Goal: Transaction & Acquisition: Subscribe to service/newsletter

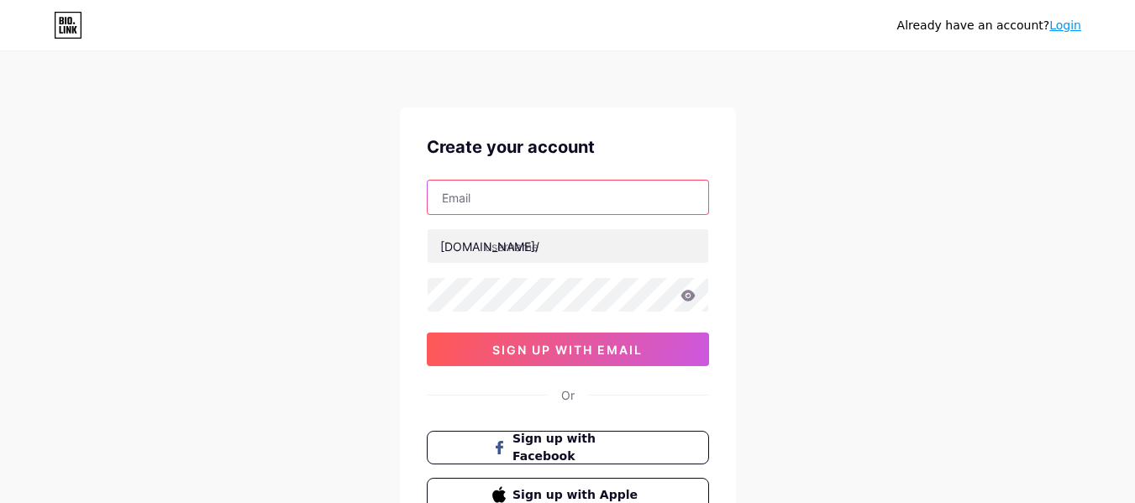
click at [594, 194] on input "text" at bounding box center [567, 198] width 281 height 34
type input "[EMAIL_ADDRESS][DOMAIN_NAME]"
click at [568, 264] on div "[EMAIL_ADDRESS][DOMAIN_NAME] [DOMAIN_NAME]/ 0cAFcWeA46FEQHsxKv7_ZUyVuDktxqmzptn…" at bounding box center [568, 273] width 282 height 186
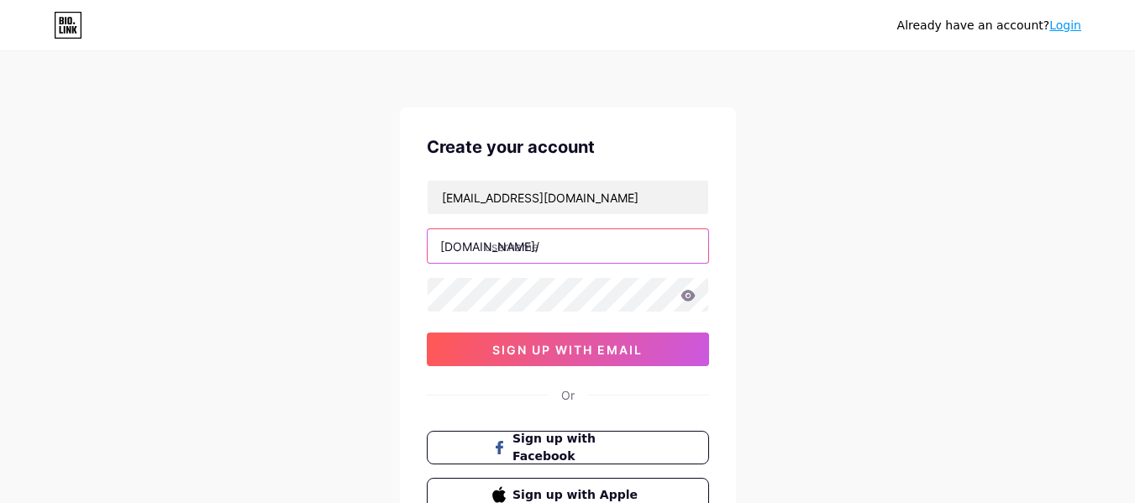
click at [559, 242] on input "text" at bounding box center [567, 246] width 281 height 34
type input "g5_evolucion"
click at [570, 312] on div at bounding box center [568, 294] width 282 height 35
click at [683, 296] on icon at bounding box center [687, 295] width 14 height 11
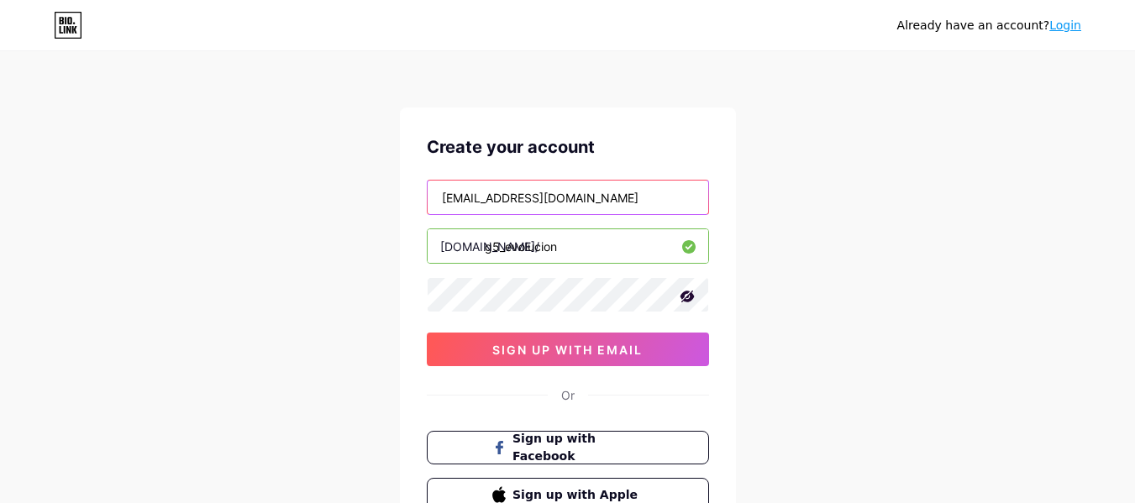
click at [669, 208] on input "[EMAIL_ADDRESS][DOMAIN_NAME]" at bounding box center [567, 198] width 281 height 34
type input "[EMAIL_ADDRESS][DOMAIN_NAME]"
click at [804, 312] on div "Already have an account? Login Create your account [EMAIL_ADDRESS][DOMAIN_NAME]…" at bounding box center [567, 321] width 1135 height 642
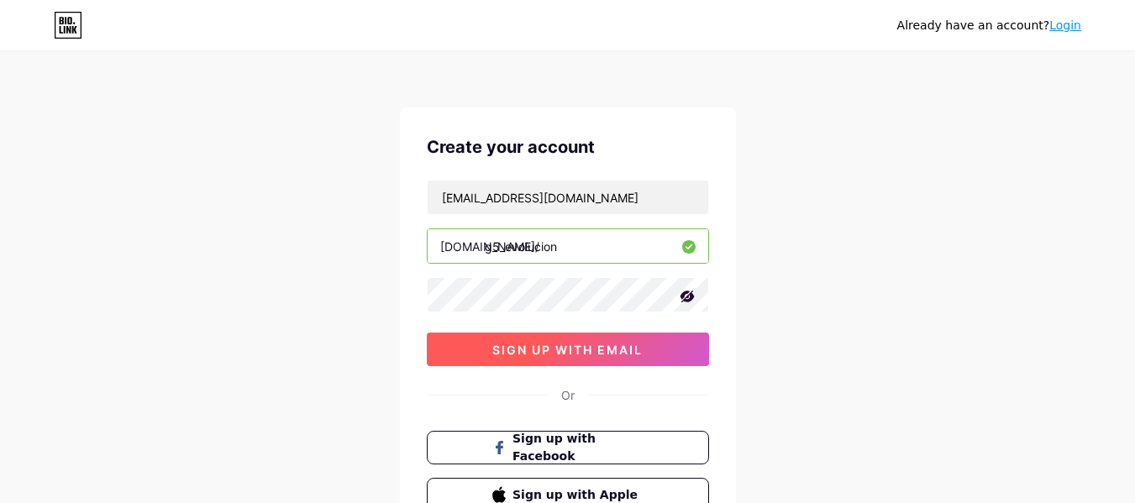
click at [599, 352] on span "sign up with email" at bounding box center [567, 350] width 150 height 14
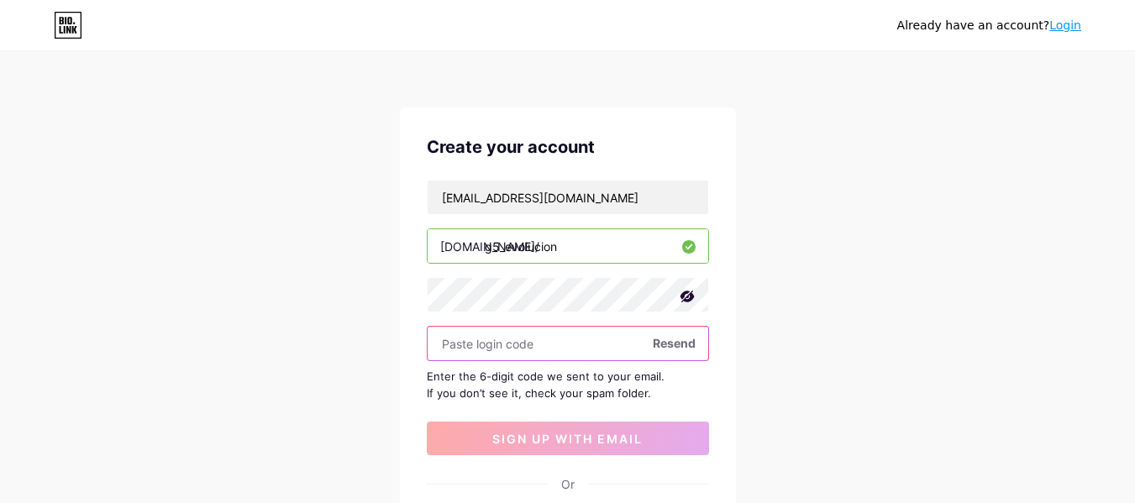
click at [490, 346] on input "text" at bounding box center [567, 344] width 281 height 34
paste input "540873"
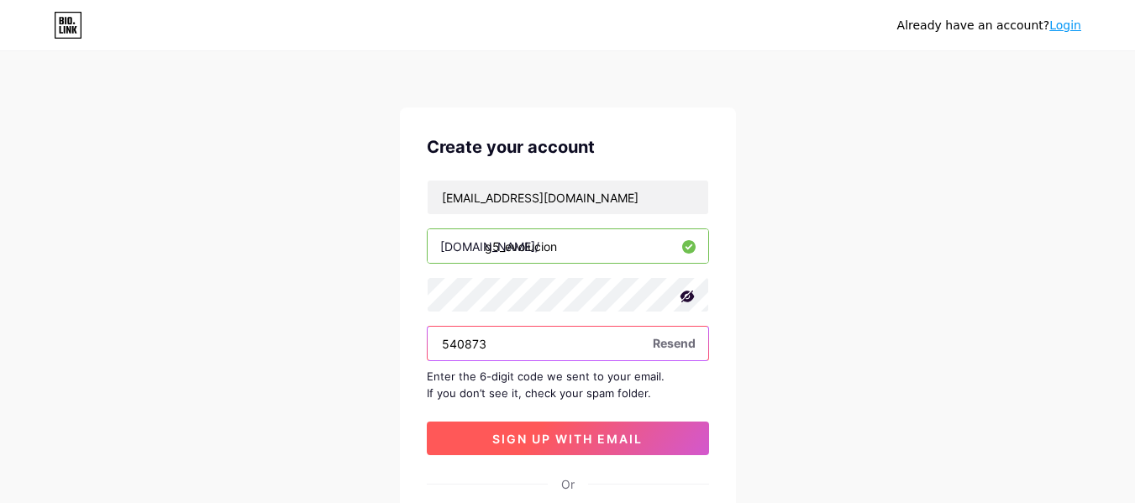
type input "540873"
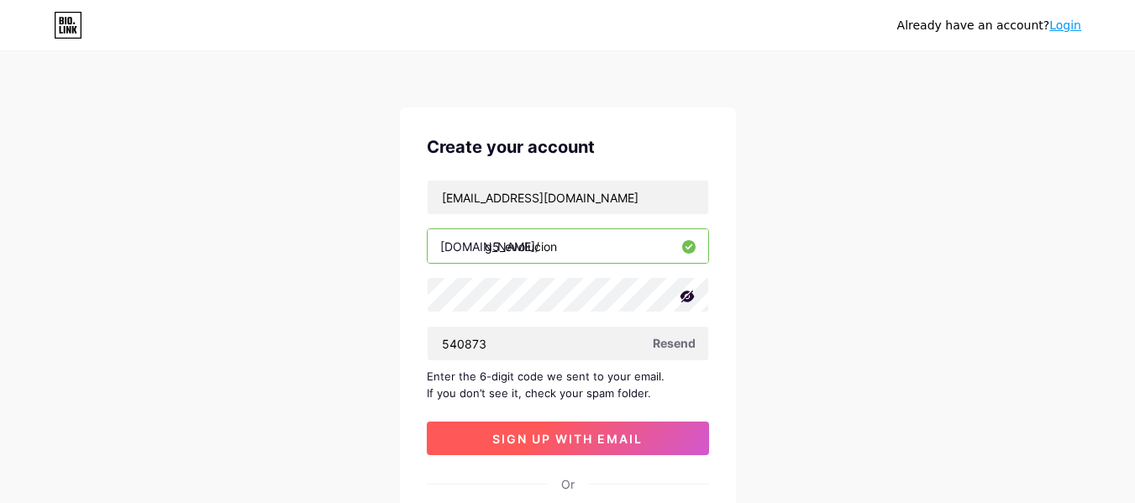
click at [539, 453] on button "sign up with email" at bounding box center [568, 439] width 282 height 34
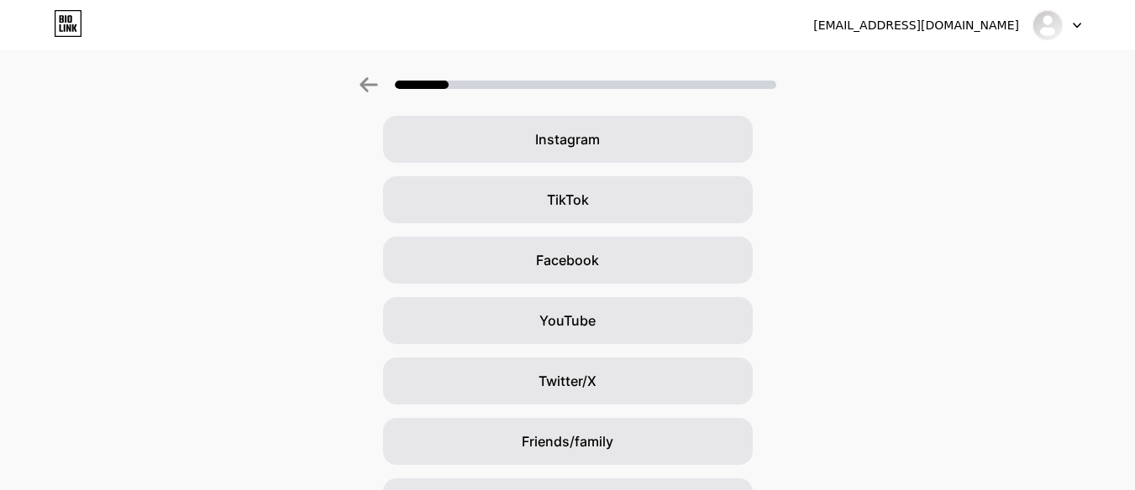
scroll to position [143, 0]
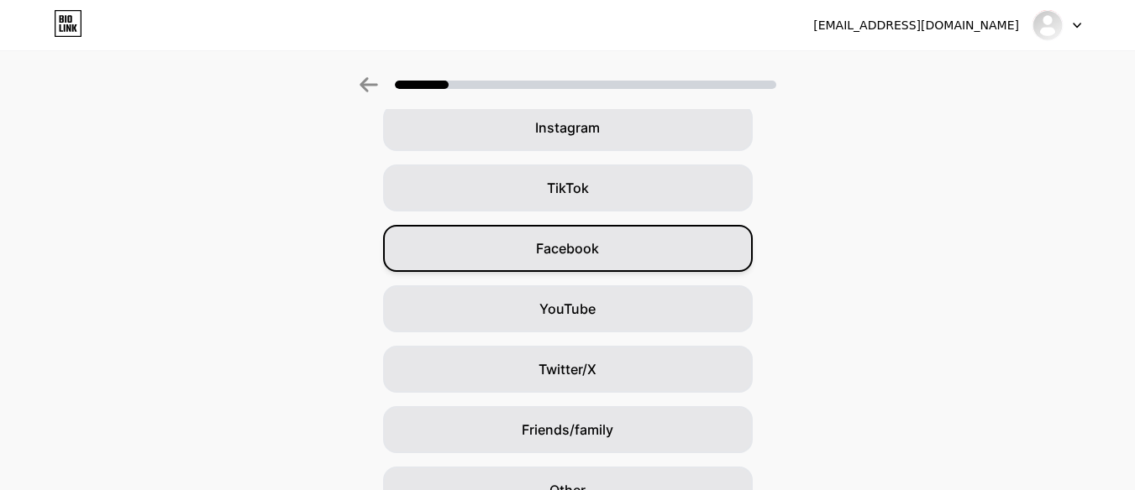
drag, startPoint x: 643, startPoint y: 249, endPoint x: 595, endPoint y: 239, distance: 48.9
click at [595, 239] on span "Facebook" at bounding box center [567, 249] width 63 height 20
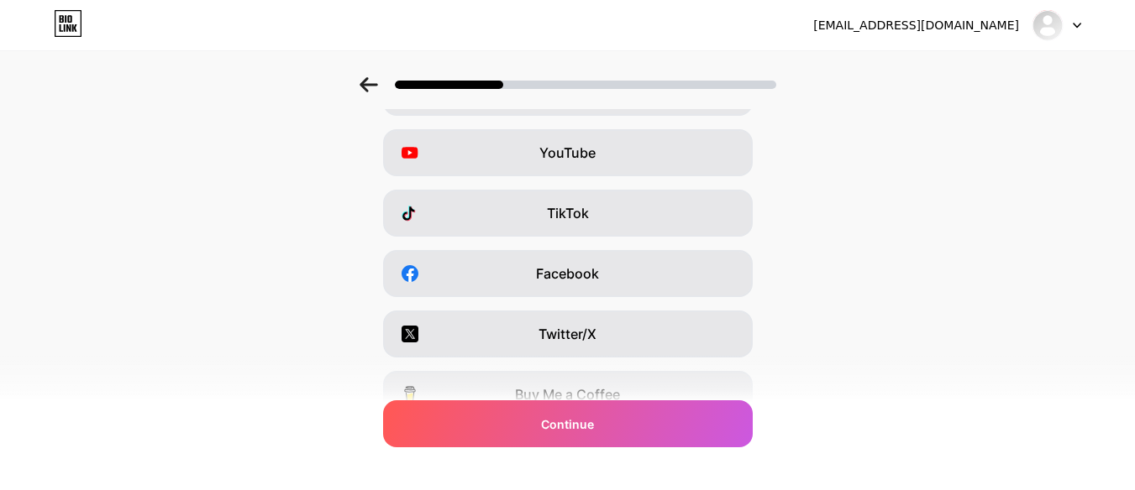
scroll to position [0, 0]
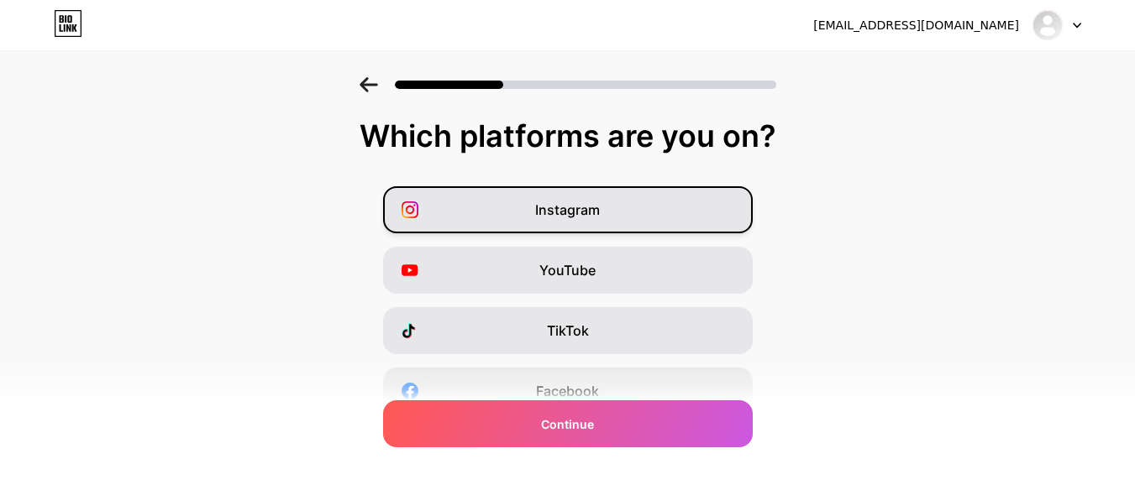
click at [647, 215] on div "Instagram" at bounding box center [568, 209] width 370 height 47
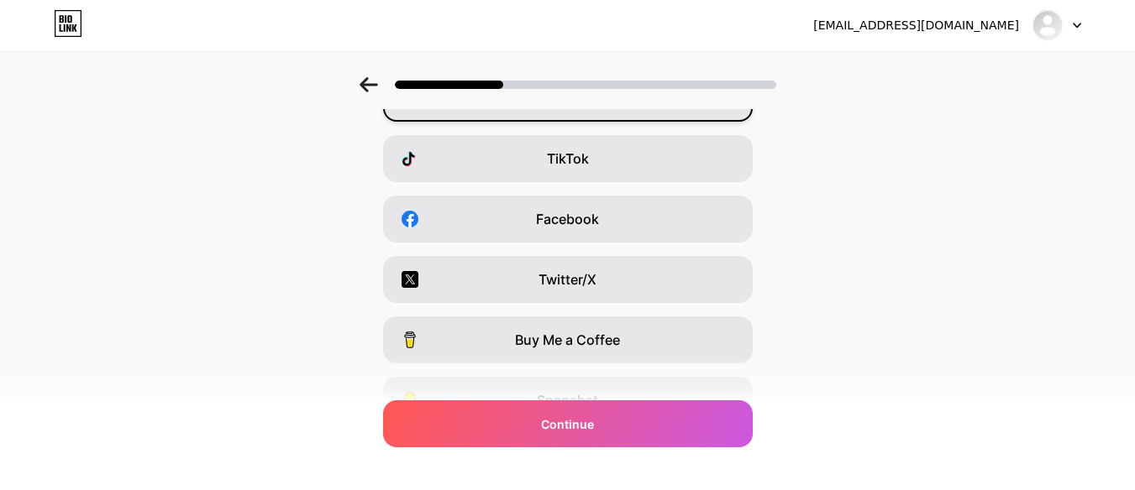
scroll to position [176, 0]
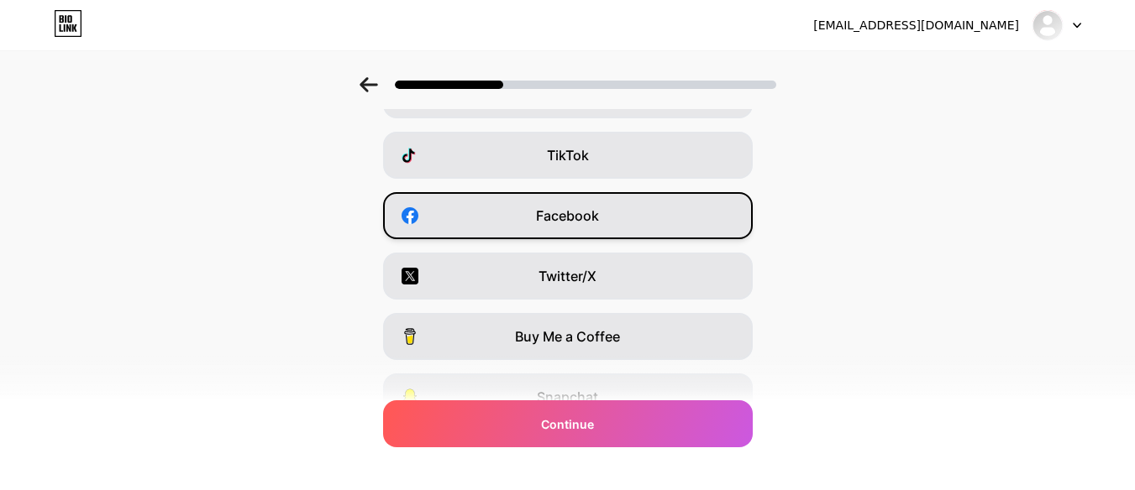
click at [583, 220] on span "Facebook" at bounding box center [567, 216] width 63 height 20
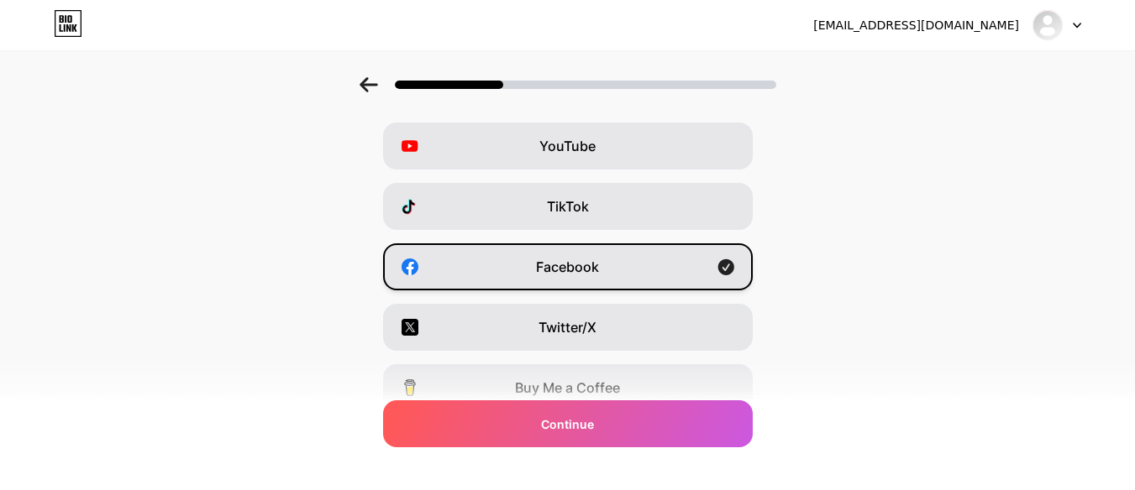
scroll to position [123, 0]
click at [583, 220] on div "TikTok" at bounding box center [568, 207] width 370 height 47
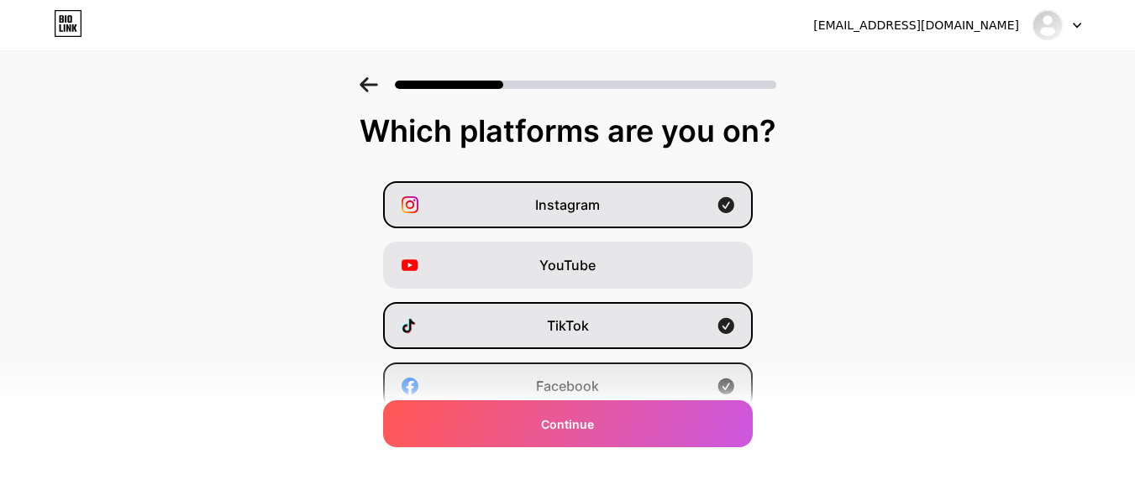
scroll to position [317, 0]
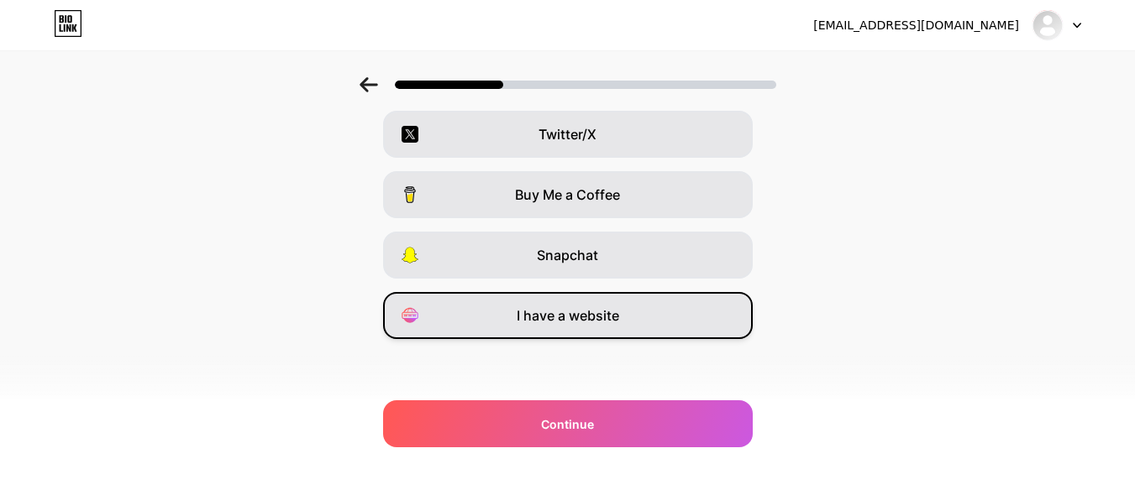
click at [602, 318] on span "I have a website" at bounding box center [567, 316] width 102 height 20
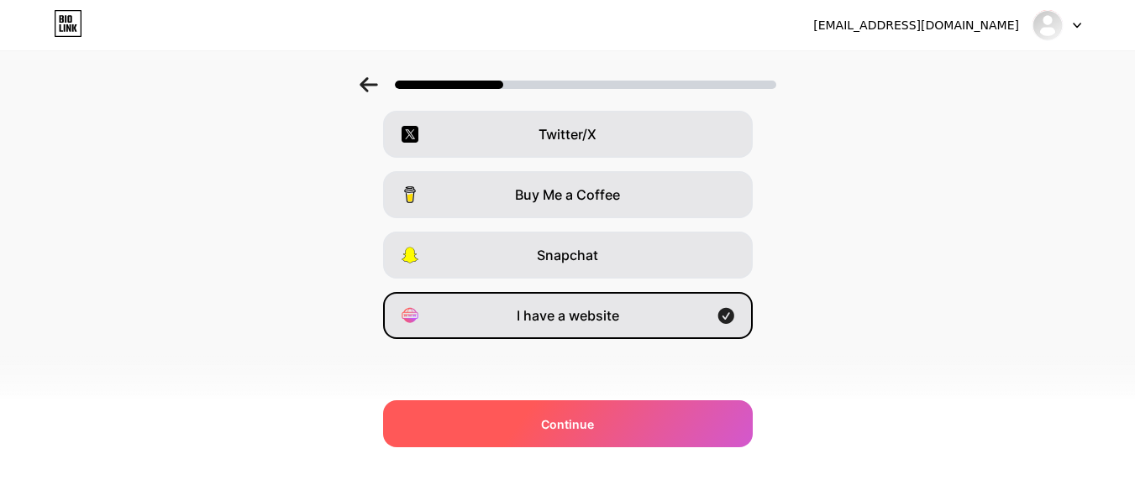
click at [608, 427] on div "Continue" at bounding box center [568, 424] width 370 height 47
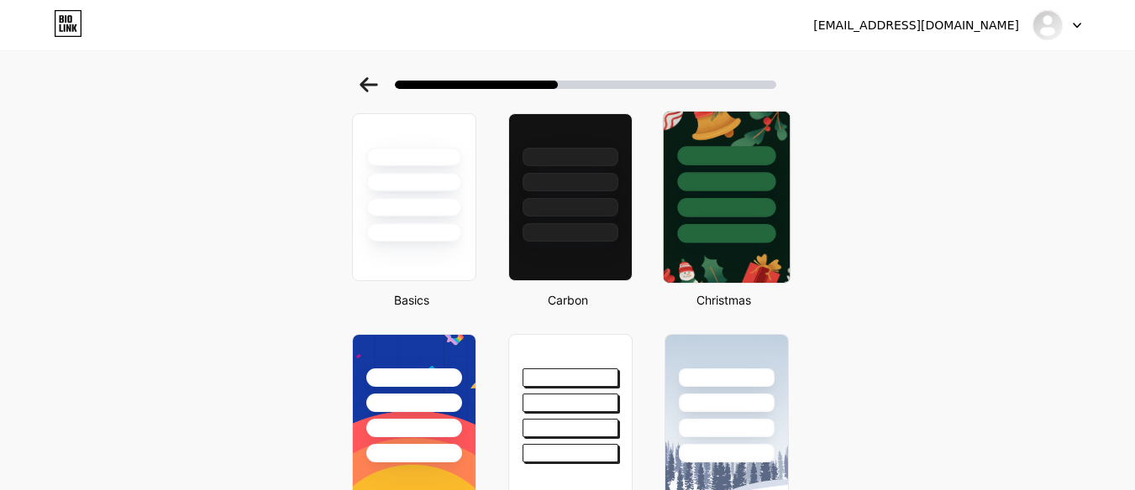
scroll to position [0, 0]
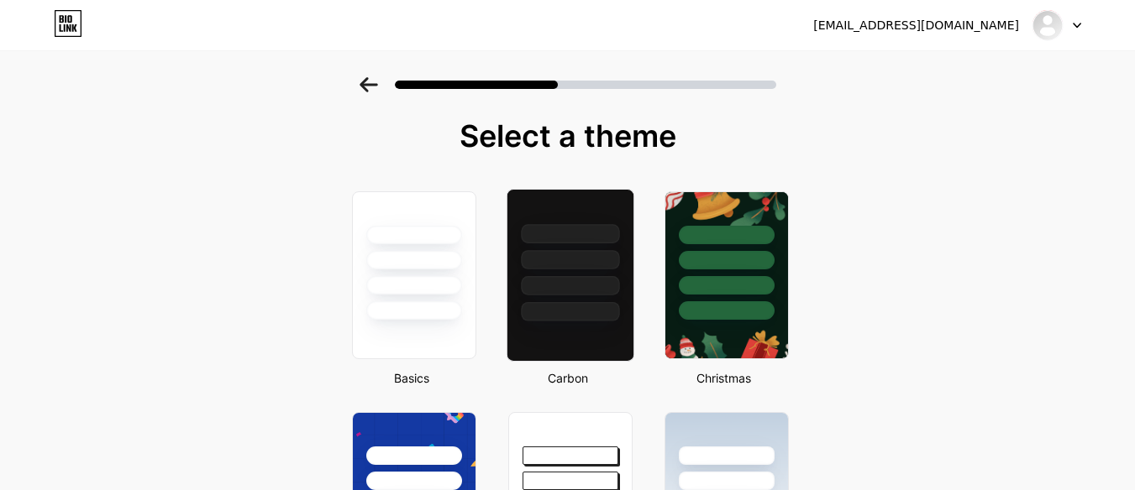
click at [577, 328] on div at bounding box center [570, 275] width 128 height 173
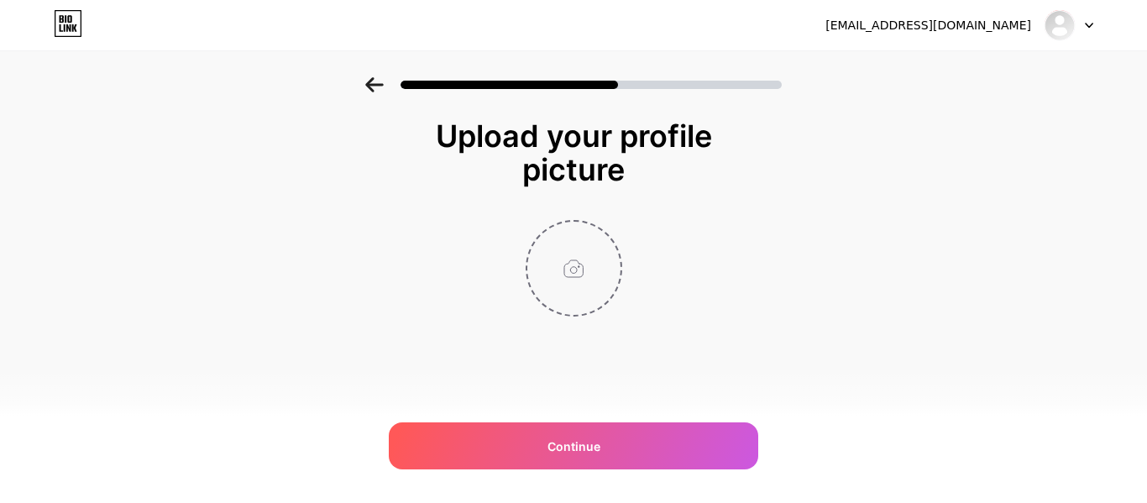
click at [592, 268] on input "file" at bounding box center [573, 268] width 93 height 93
type input "C:\fakepath\logo.jpg"
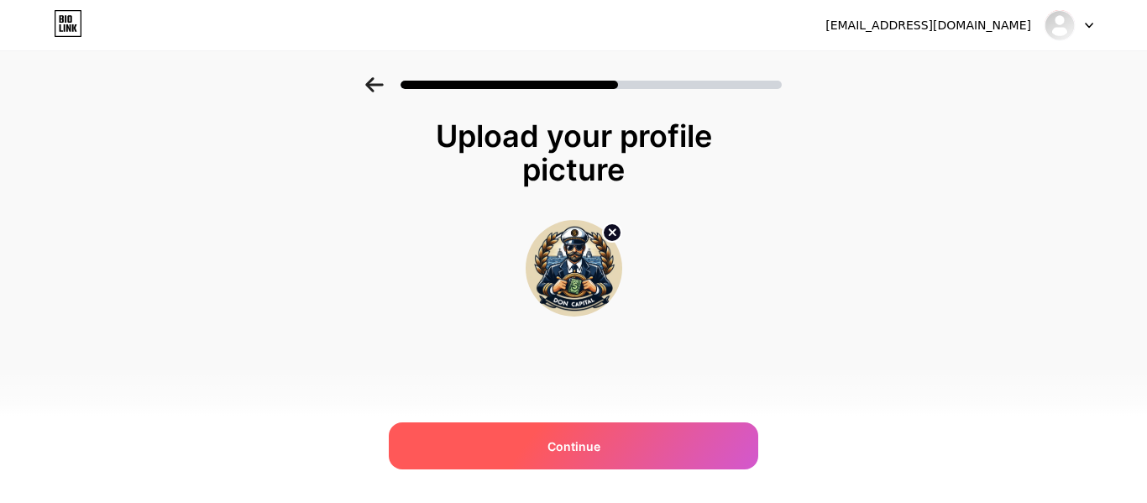
click at [633, 450] on div "Continue" at bounding box center [574, 445] width 370 height 47
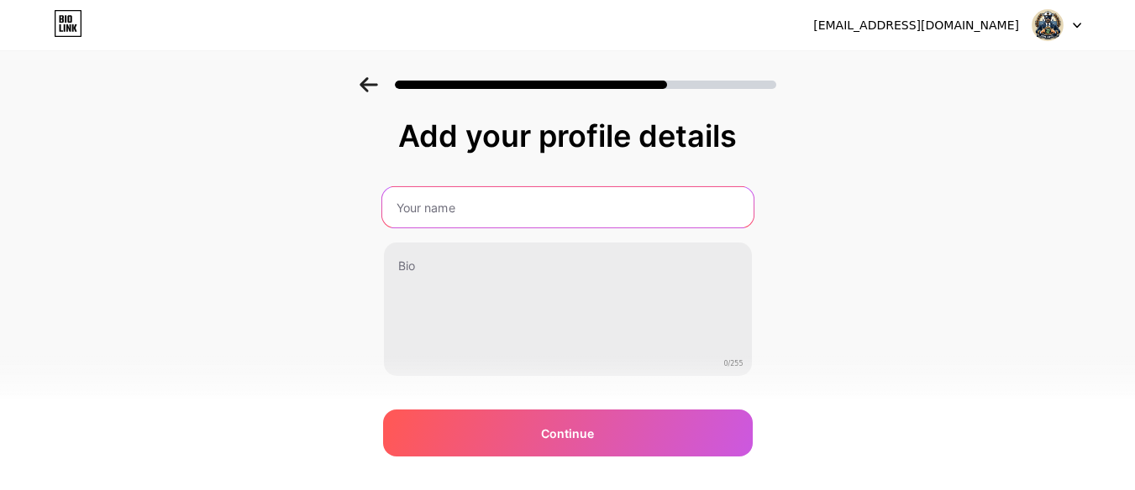
click at [598, 212] on input "text" at bounding box center [566, 207] width 371 height 40
type input "G5 Evolucion"
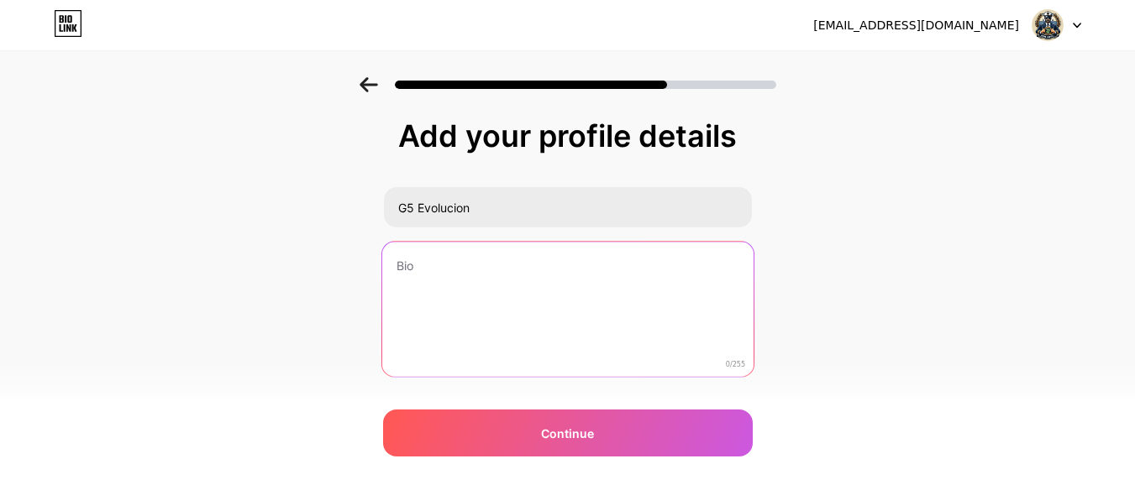
click at [556, 299] on textarea at bounding box center [566, 310] width 371 height 137
type textarea "W"
click at [474, 270] on textarea "El mejor fabeicante y distribuidor de G5" at bounding box center [566, 310] width 371 height 137
type textarea "El mejor fabricante y distribuidor de G5"
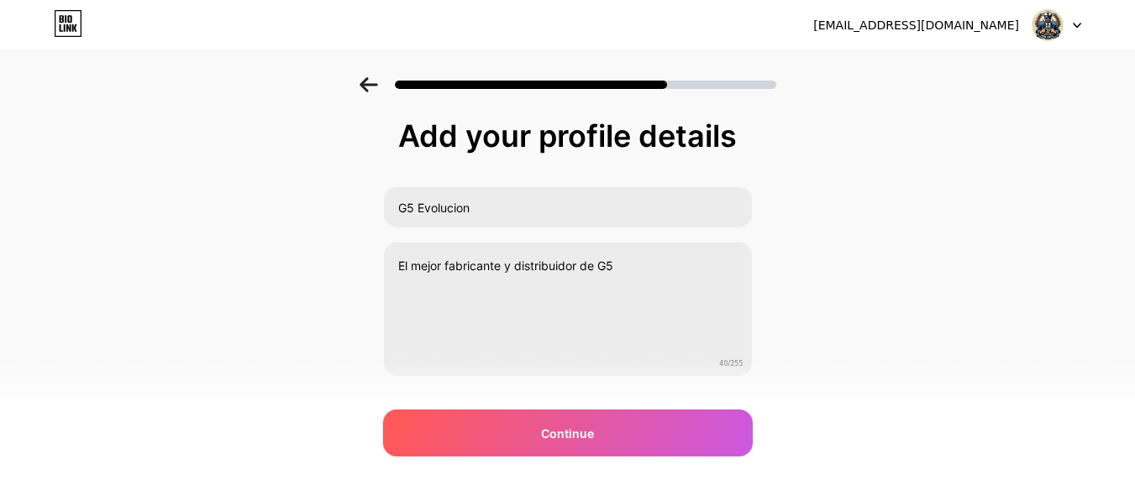
click at [847, 278] on div "Add your profile details G5 Evolucion El mejor fabricante y distribuidor de G5 …" at bounding box center [567, 269] width 1135 height 384
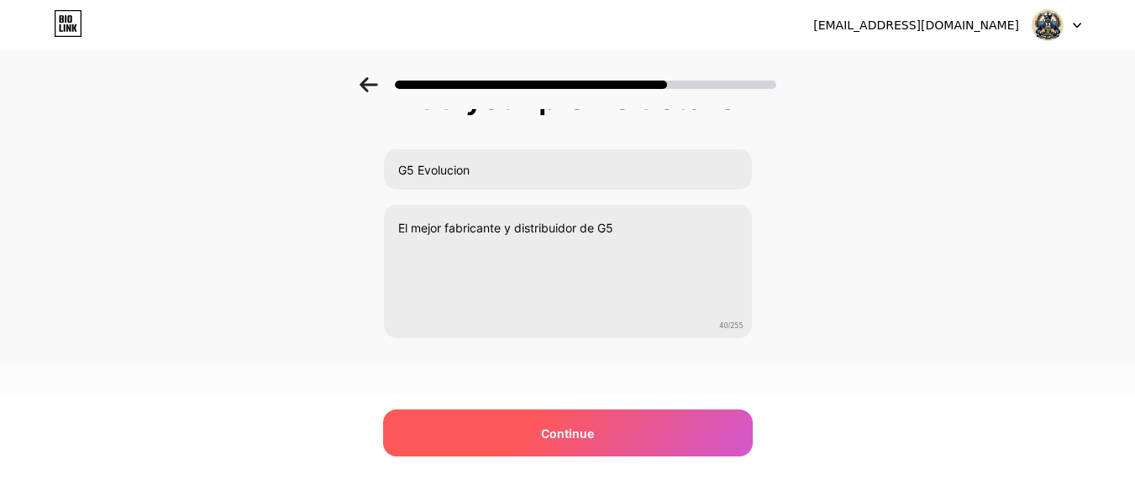
click at [632, 426] on div "Continue" at bounding box center [568, 433] width 370 height 47
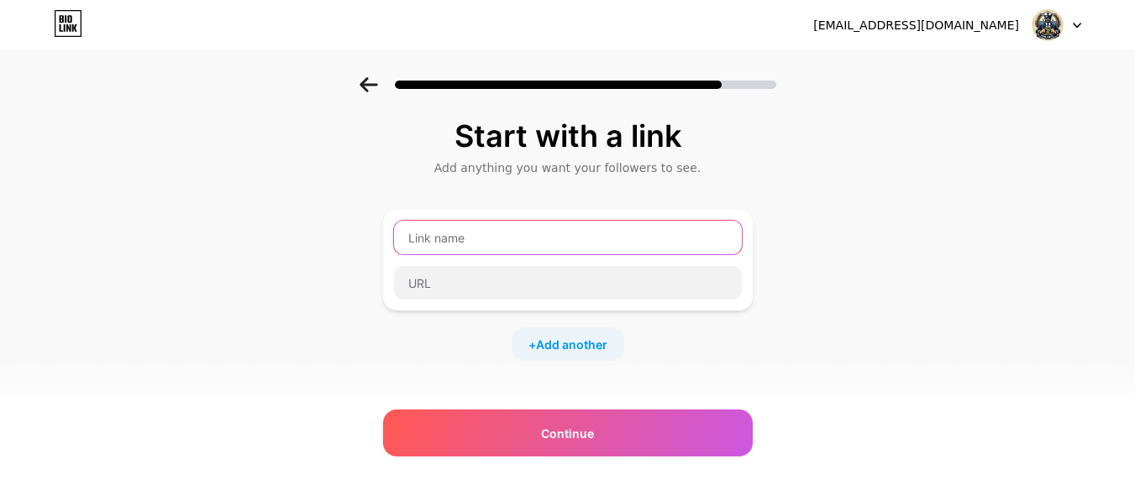
click at [467, 243] on input "text" at bounding box center [568, 238] width 348 height 34
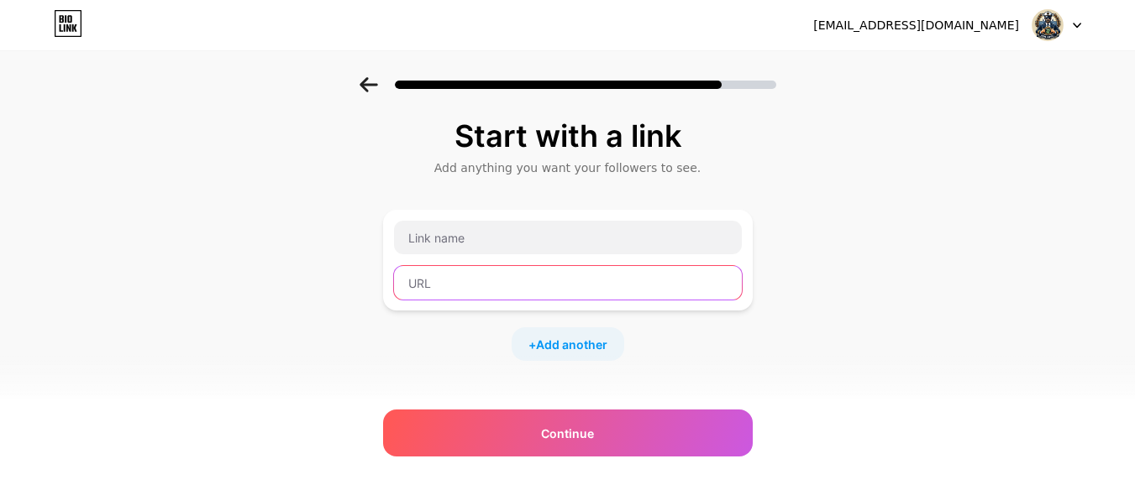
click at [457, 287] on input "text" at bounding box center [568, 283] width 348 height 34
paste input "[URL][DOMAIN_NAME]"
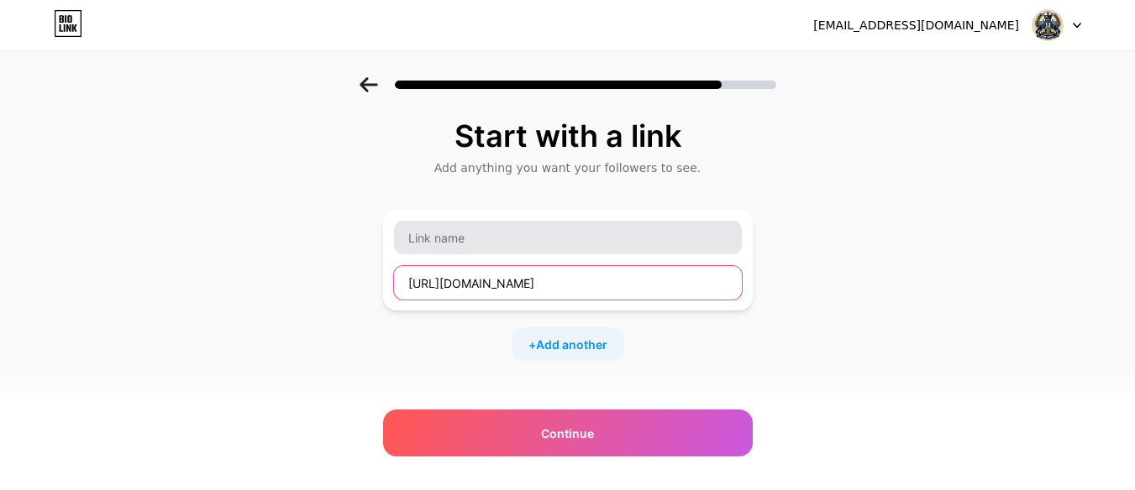
type input "[URL][DOMAIN_NAME]"
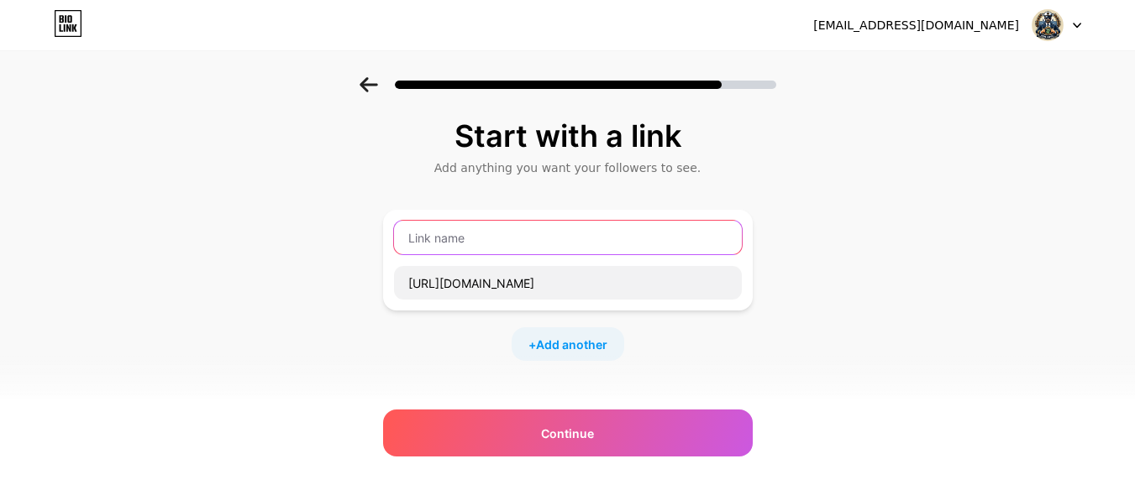
click at [500, 238] on input "text" at bounding box center [568, 238] width 348 height 34
type input "G"
click at [500, 238] on input "Pagina De informacion" at bounding box center [568, 238] width 348 height 34
click at [501, 239] on input "Pagina De informacion" at bounding box center [568, 238] width 348 height 34
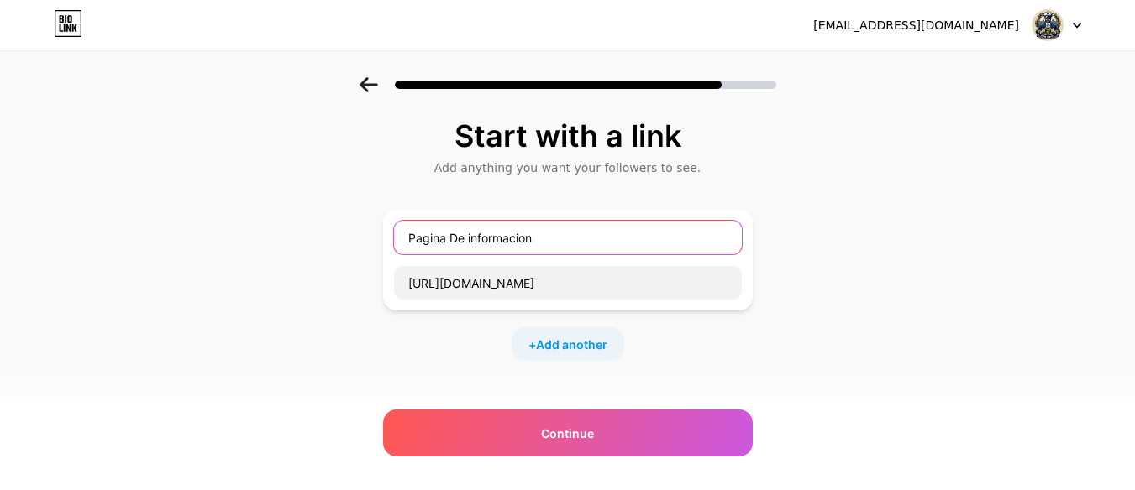
click at [501, 239] on input "Pagina De informacion" at bounding box center [568, 238] width 348 height 34
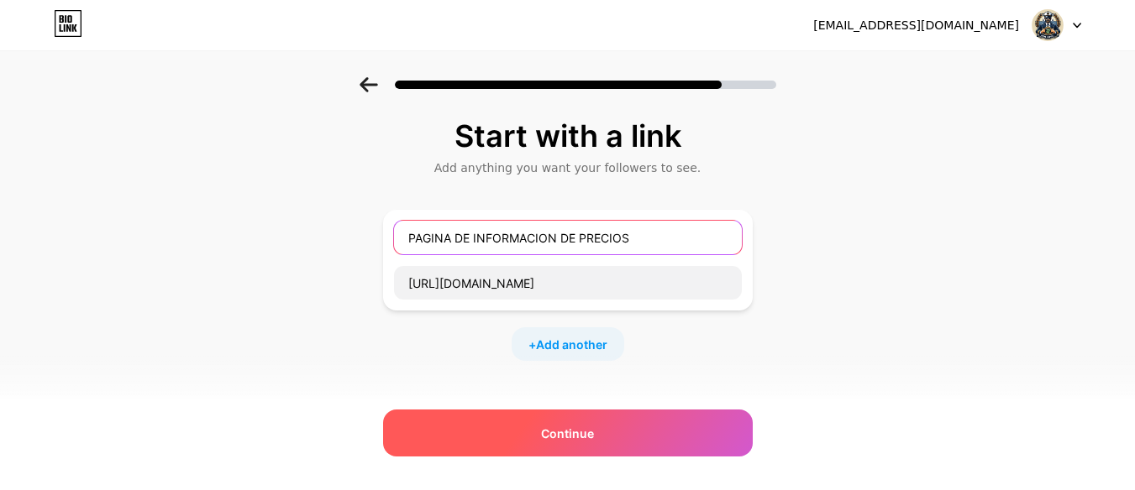
type input "PAGINA DE INFORMACION DE PRECIOS"
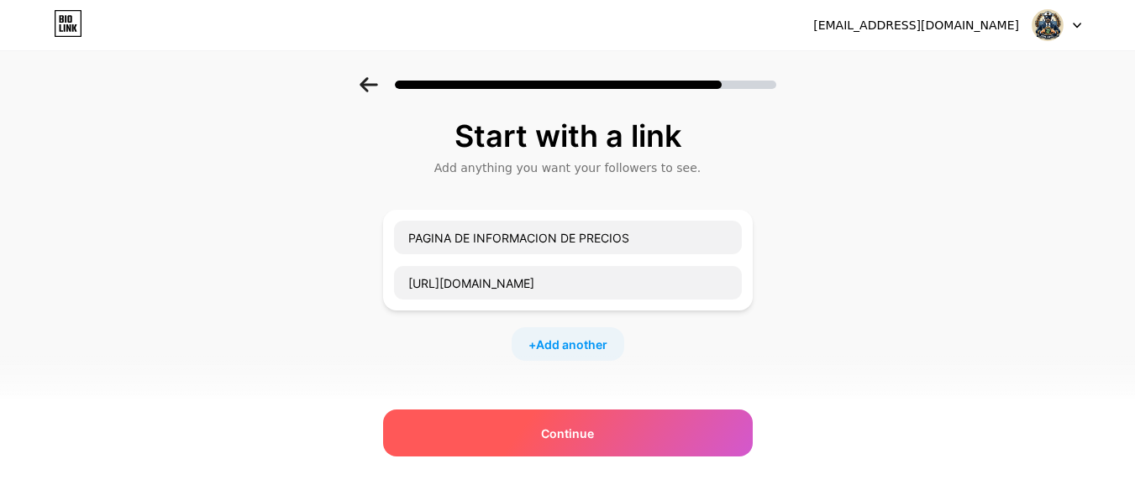
click at [658, 448] on div "Continue" at bounding box center [568, 433] width 370 height 47
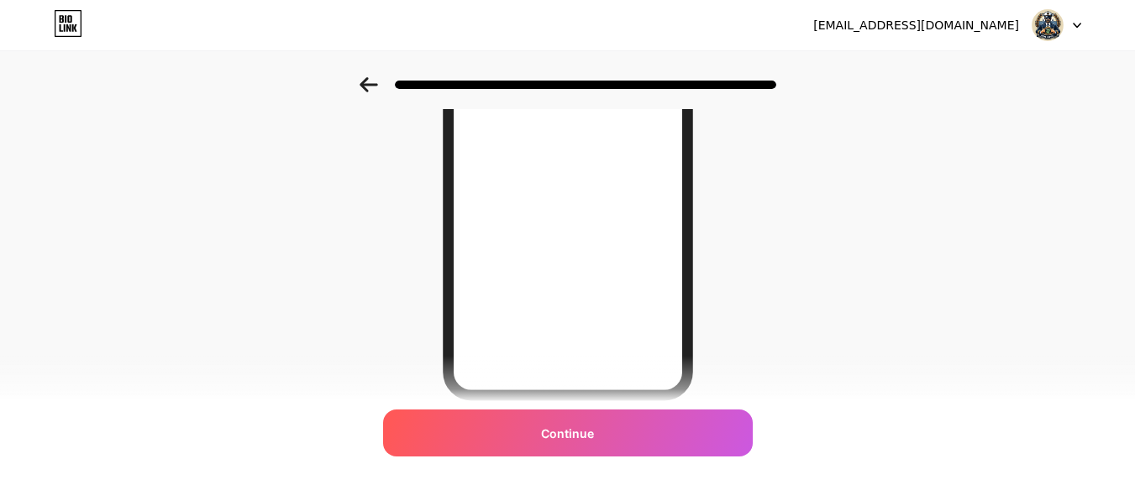
scroll to position [354, 0]
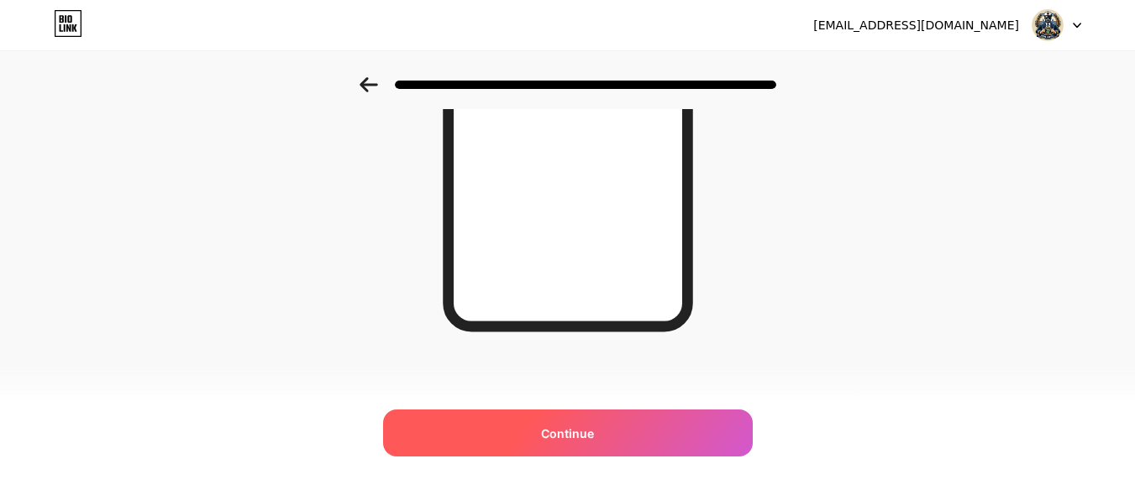
click at [616, 435] on div "Continue" at bounding box center [568, 433] width 370 height 47
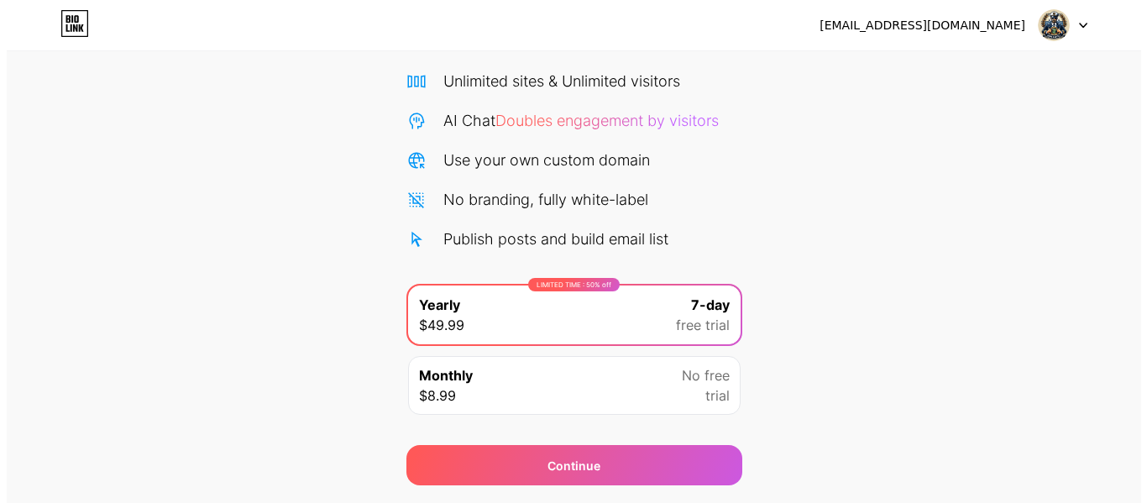
scroll to position [126, 0]
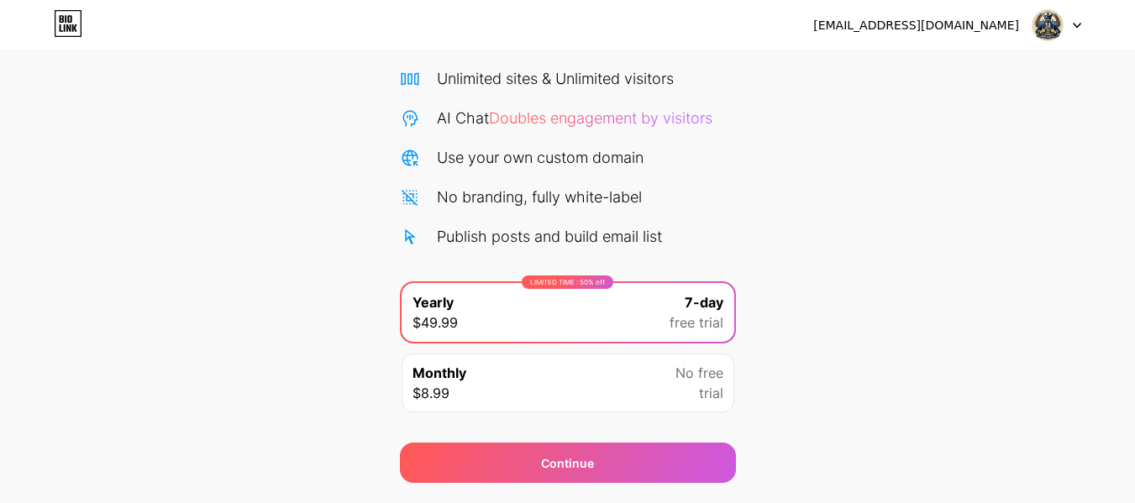
click at [683, 391] on div "No free trial" at bounding box center [699, 383] width 48 height 40
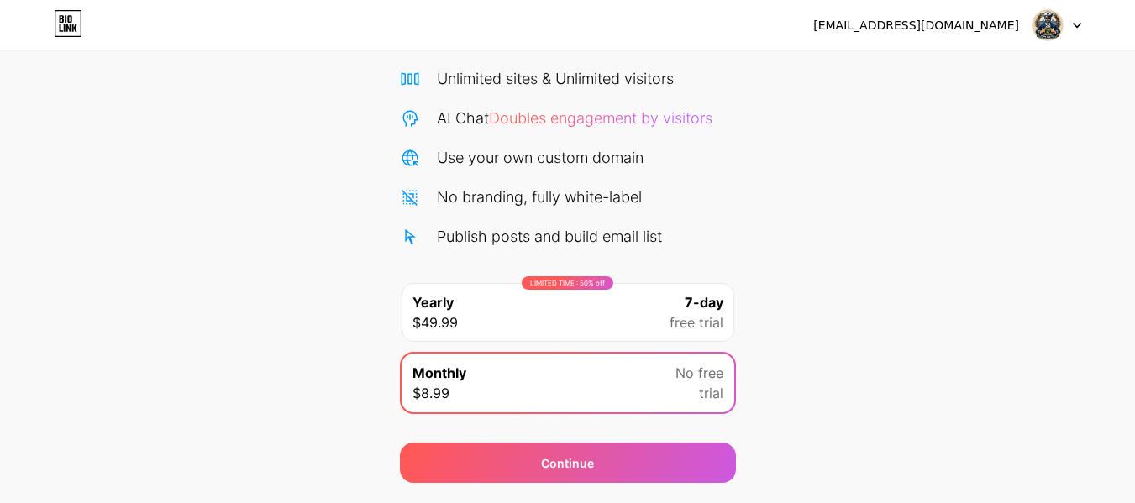
click at [642, 302] on div "LIMITED TIME : 50% off Yearly $49.99 7-day free trial" at bounding box center [567, 312] width 333 height 59
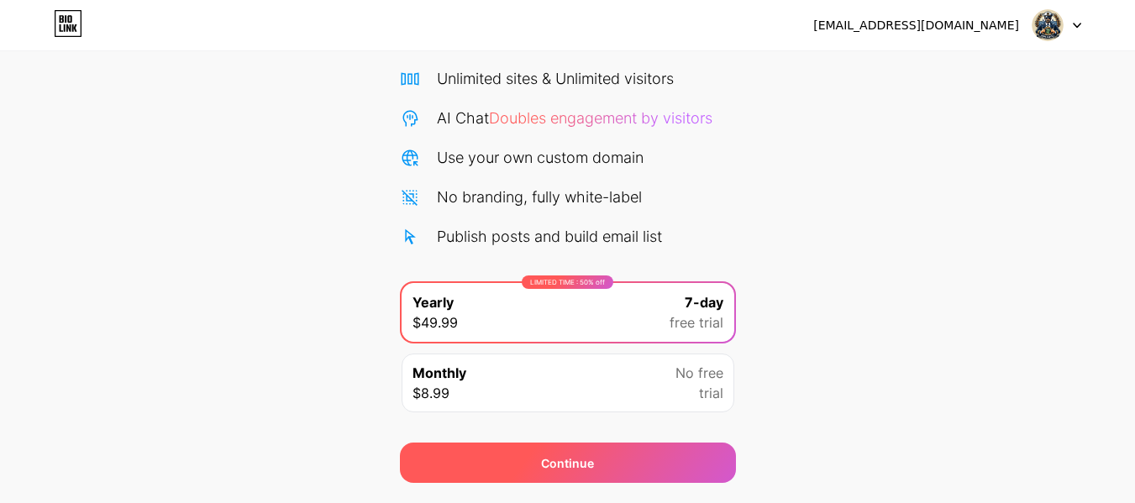
click at [625, 460] on div "Continue" at bounding box center [568, 463] width 336 height 40
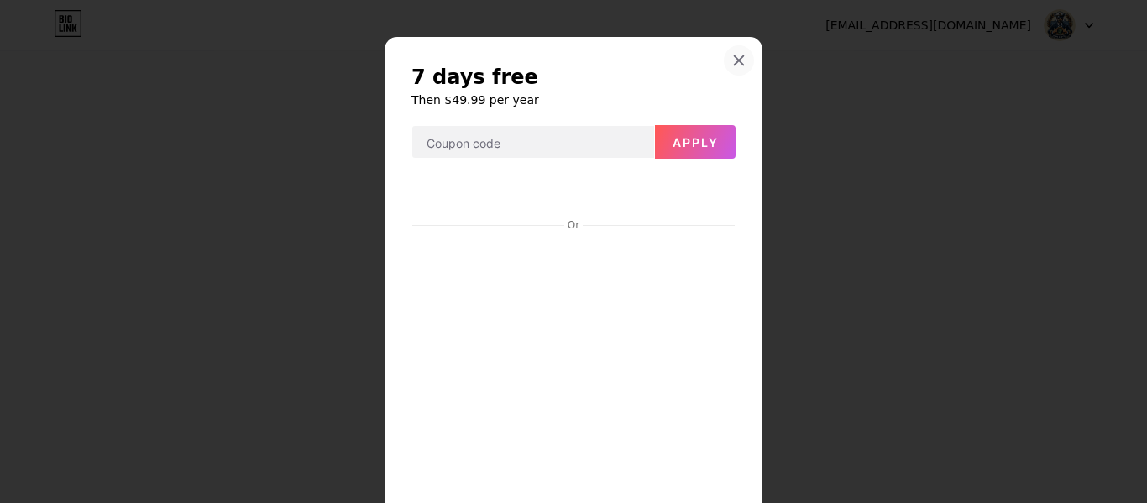
click at [737, 60] on icon at bounding box center [738, 60] width 13 height 13
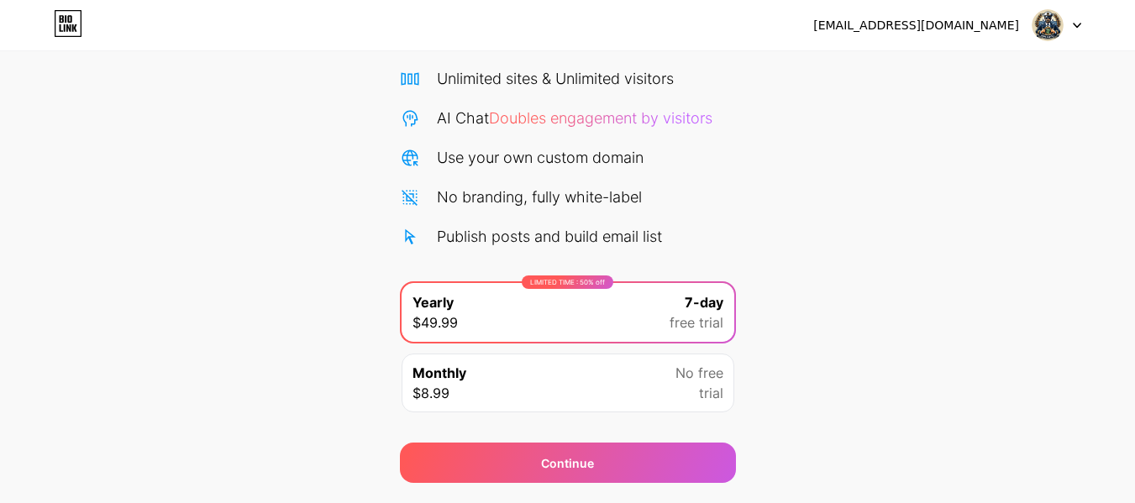
click at [623, 381] on div "Monthly $8.99 No free trial" at bounding box center [567, 383] width 333 height 59
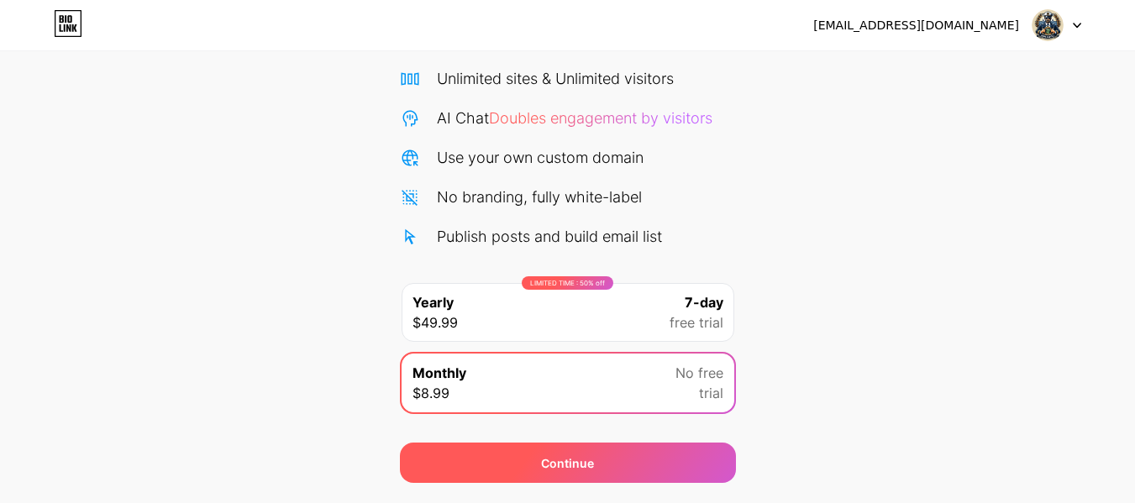
click at [585, 471] on span "Continue" at bounding box center [567, 463] width 53 height 18
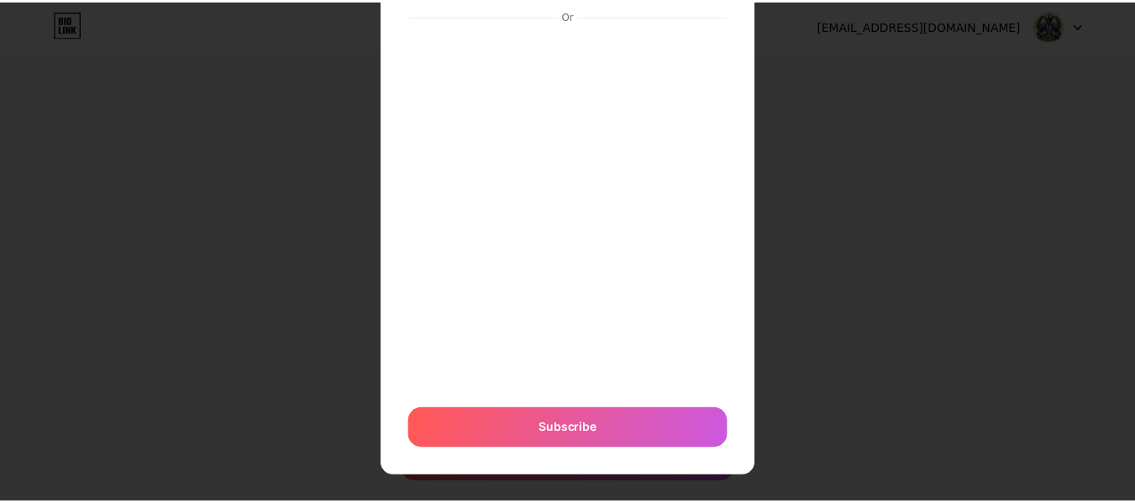
scroll to position [0, 0]
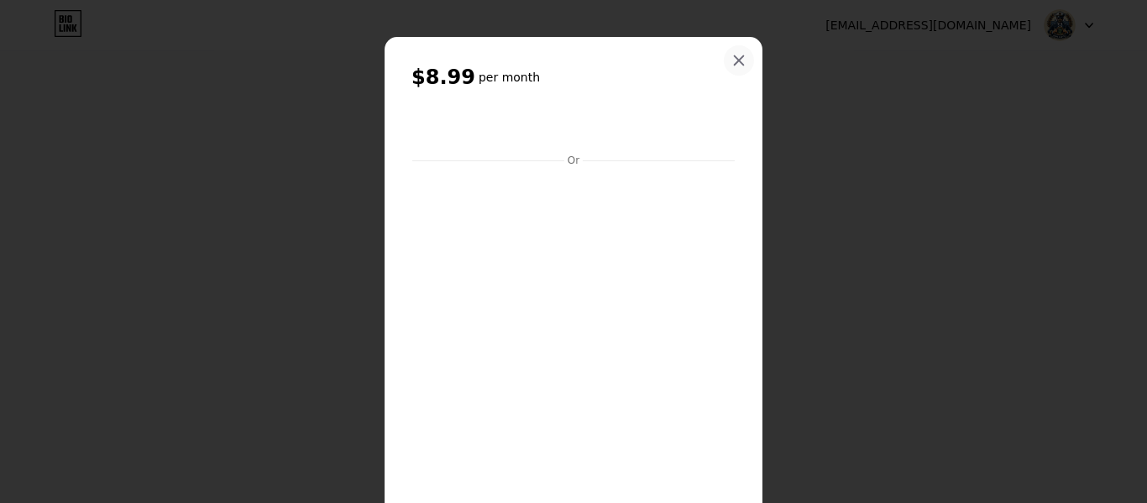
click at [739, 47] on div at bounding box center [739, 60] width 30 height 30
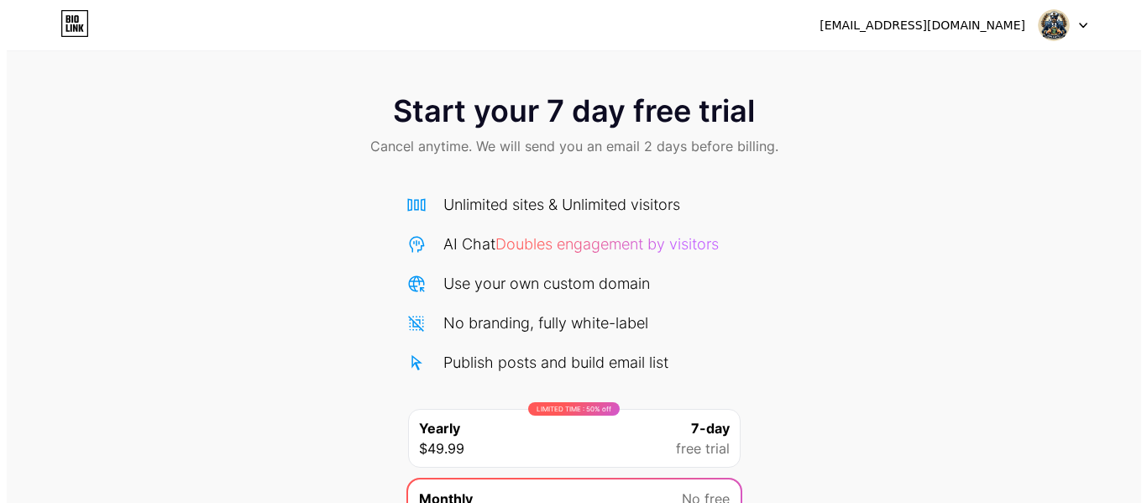
scroll to position [173, 0]
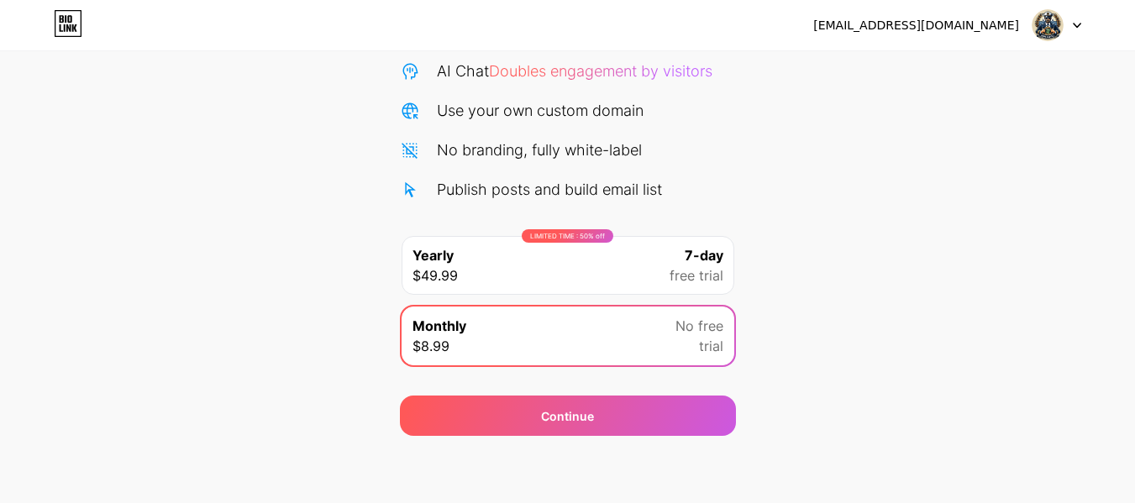
click at [687, 274] on span "free trial" at bounding box center [696, 275] width 54 height 20
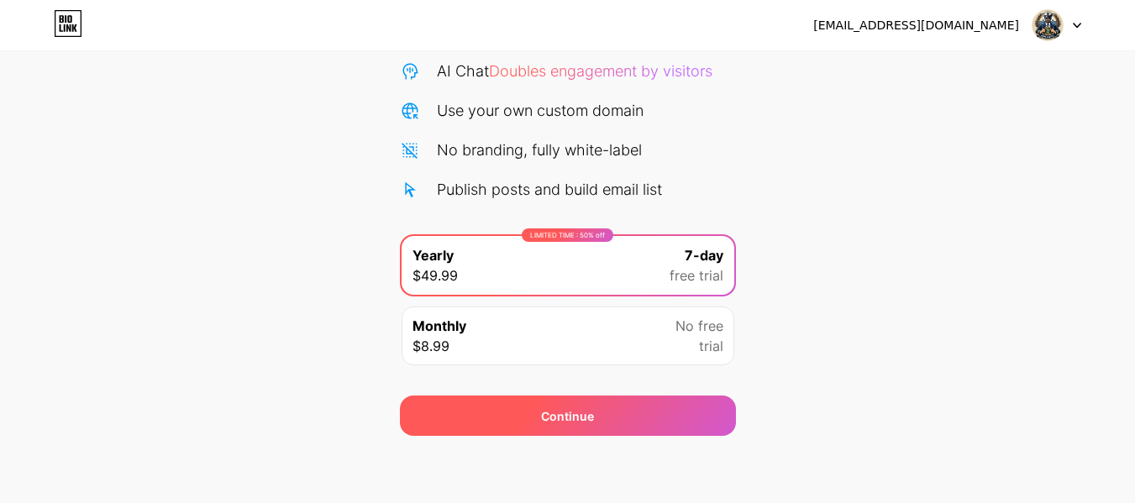
click at [616, 416] on div "Continue" at bounding box center [568, 416] width 336 height 40
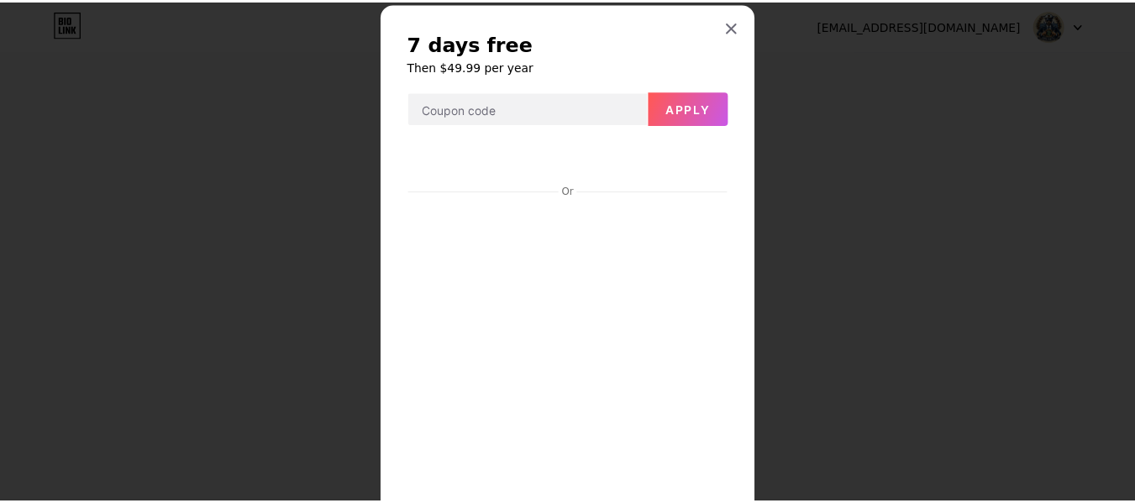
scroll to position [0, 0]
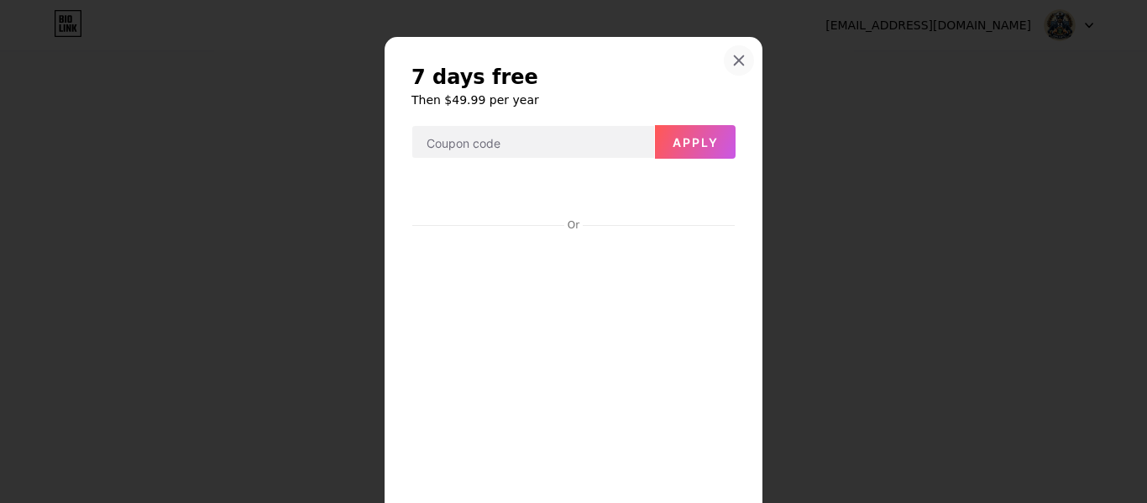
click at [742, 59] on div at bounding box center [739, 60] width 30 height 30
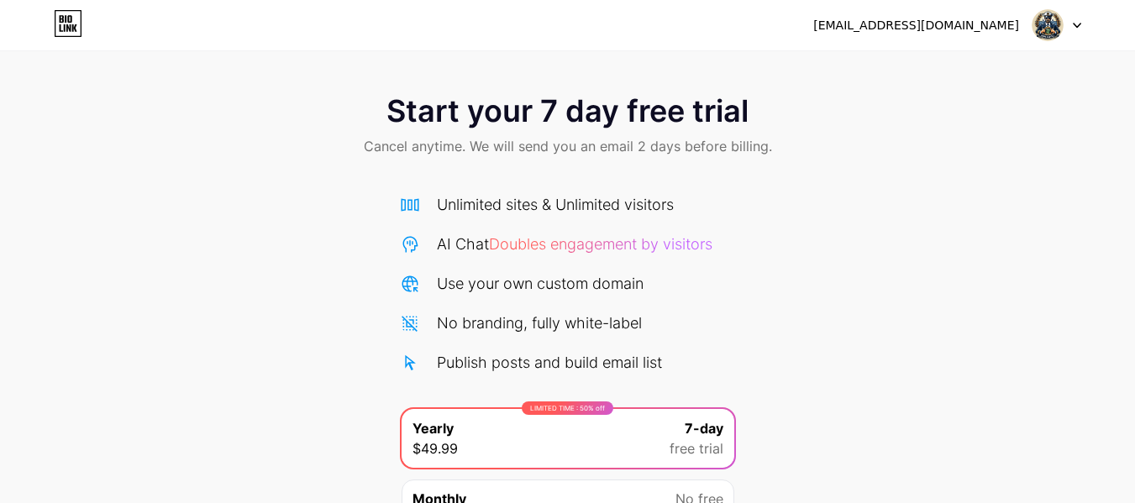
click at [1063, 13] on div at bounding box center [1056, 25] width 49 height 30
click at [63, 16] on icon at bounding box center [62, 19] width 4 height 8
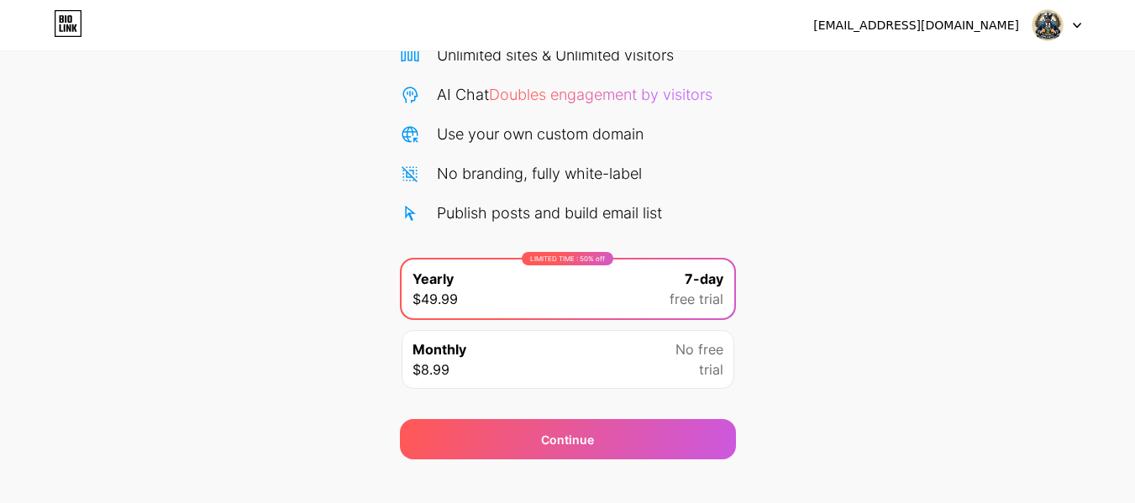
scroll to position [150, 0]
click at [532, 357] on div "Monthly $8.99 No free trial" at bounding box center [567, 358] width 333 height 59
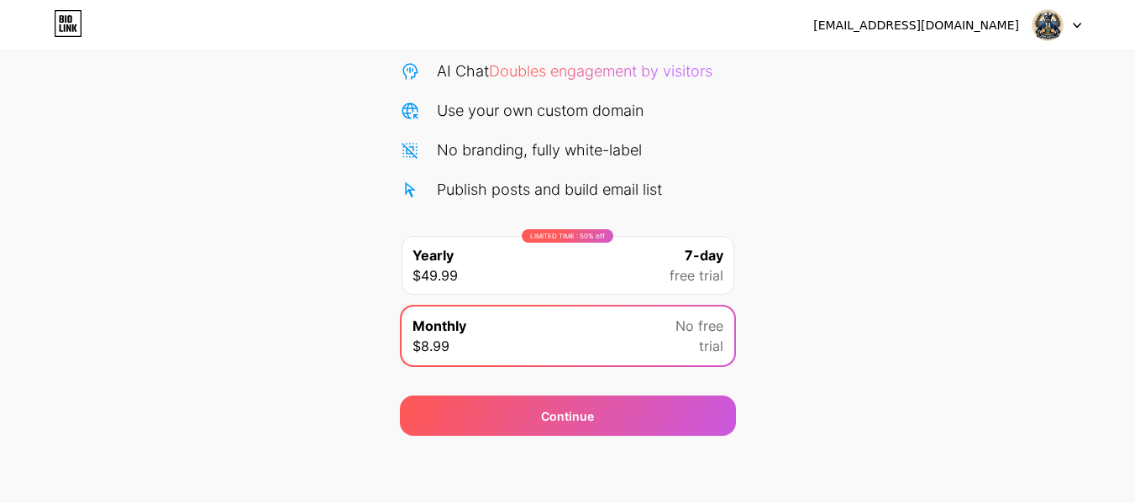
scroll to position [0, 0]
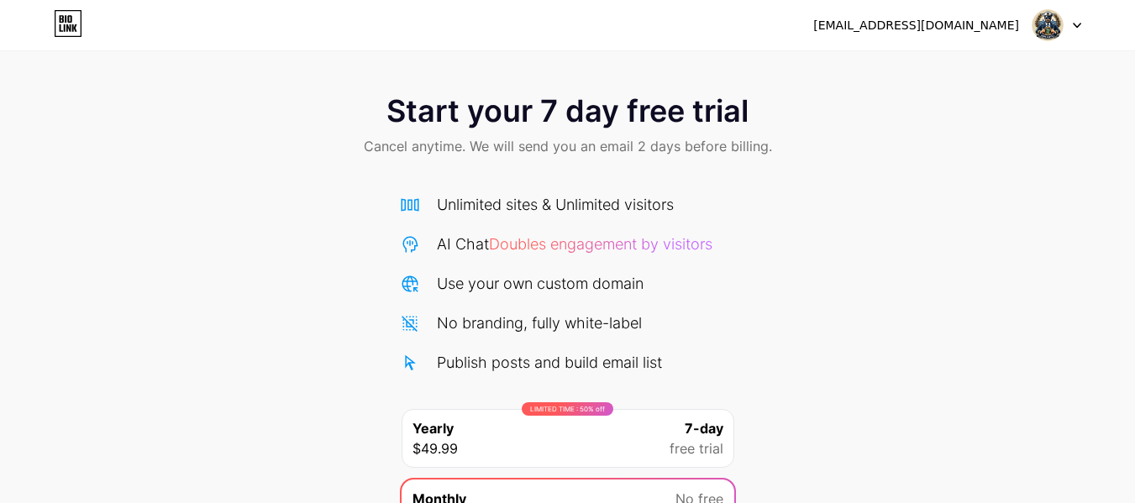
click at [1075, 15] on div at bounding box center [1056, 25] width 49 height 30
click at [973, 58] on li "Logout" at bounding box center [976, 68] width 208 height 45
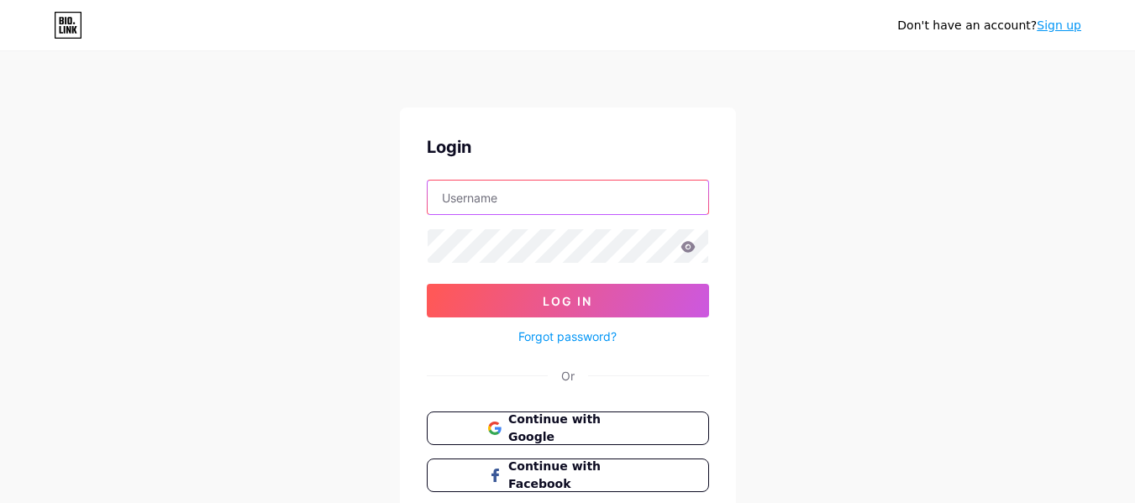
type input "[EMAIL_ADDRESS][DOMAIN_NAME]"
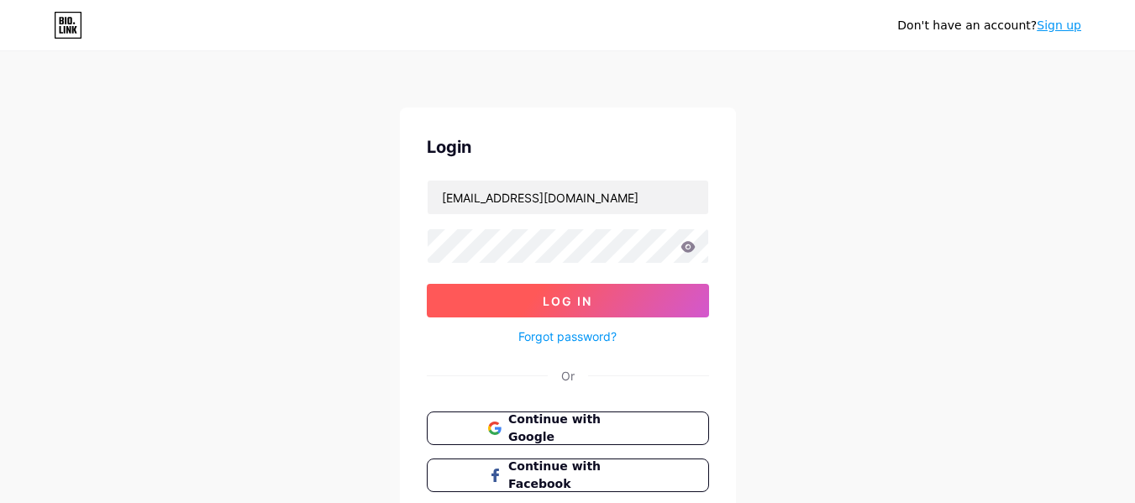
click at [660, 292] on button "Log In" at bounding box center [568, 301] width 282 height 34
